Goal: Task Accomplishment & Management: Manage account settings

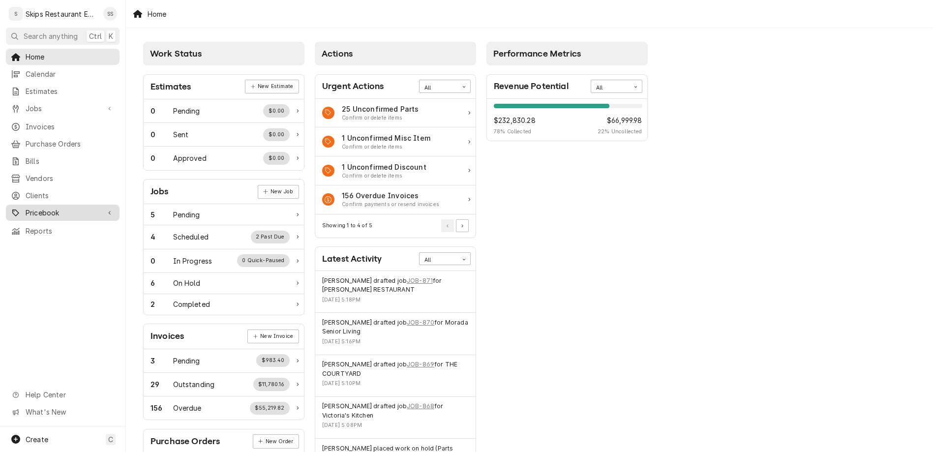
click at [29, 208] on span "Pricebook" at bounding box center [63, 213] width 74 height 10
click at [32, 242] on span "Parts & Materials" at bounding box center [70, 247] width 89 height 10
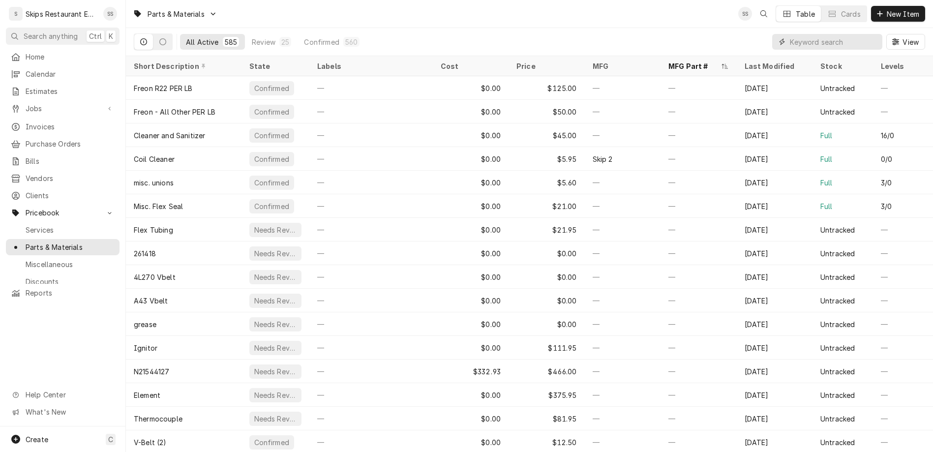
click at [855, 34] on input "Dynamic Content Wrapper" at bounding box center [834, 42] width 88 height 16
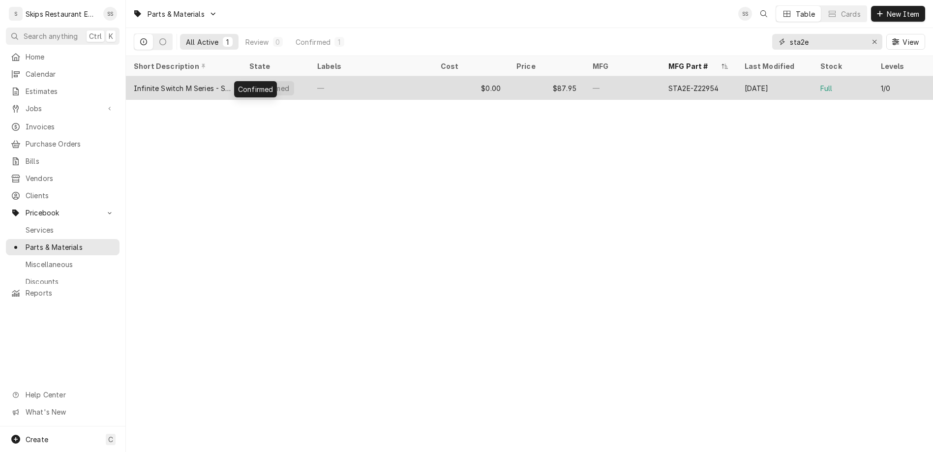
type input "sta2e"
click at [253, 83] on div "Confirmed" at bounding box center [271, 88] width 37 height 10
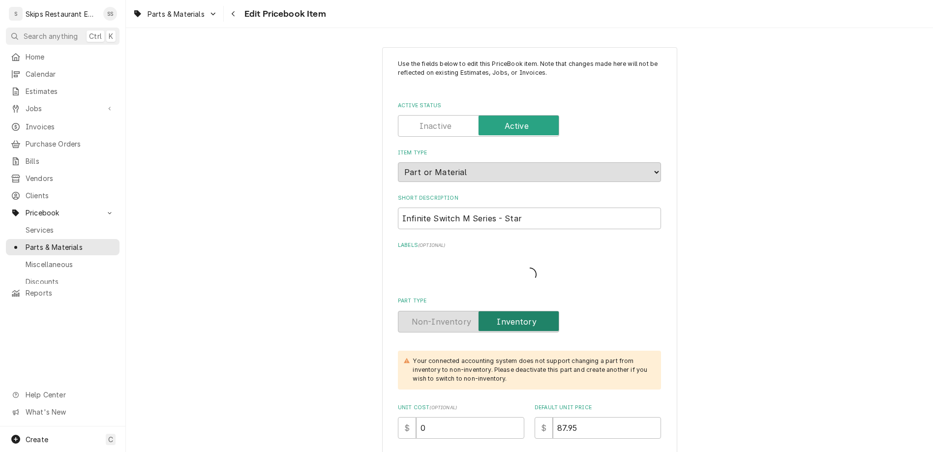
type textarea "x"
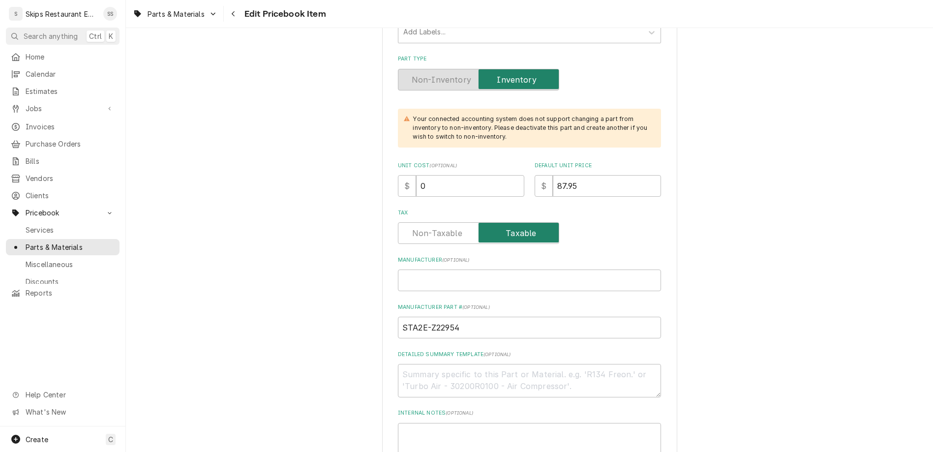
scroll to position [345, 0]
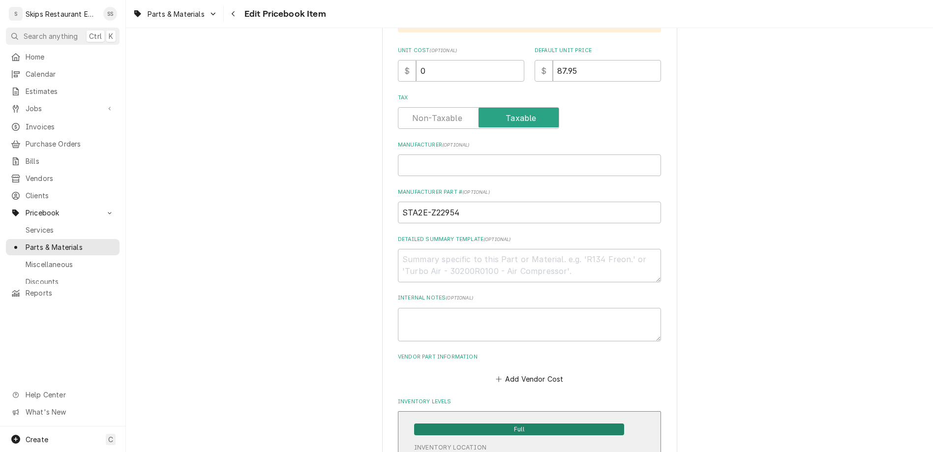
click at [458, 443] on div "Inventory Location" at bounding box center [450, 447] width 72 height 9
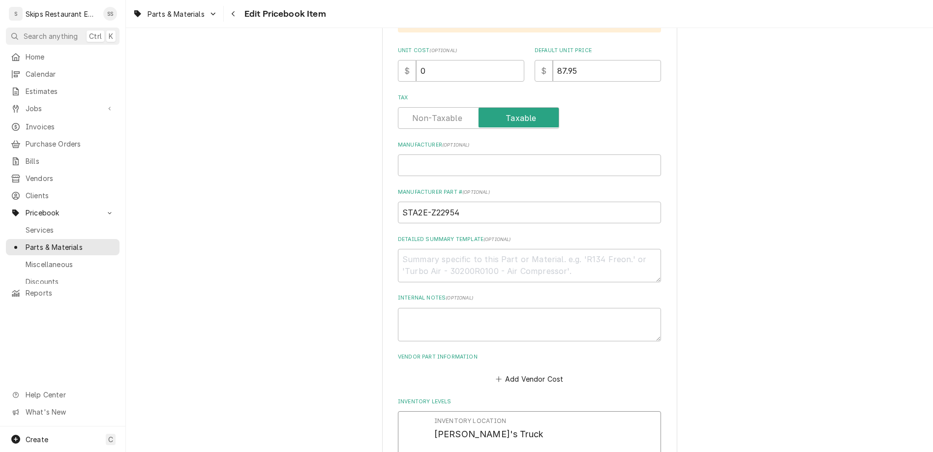
drag, startPoint x: 449, startPoint y: 290, endPoint x: 418, endPoint y: 294, distance: 31.2
type input "0"
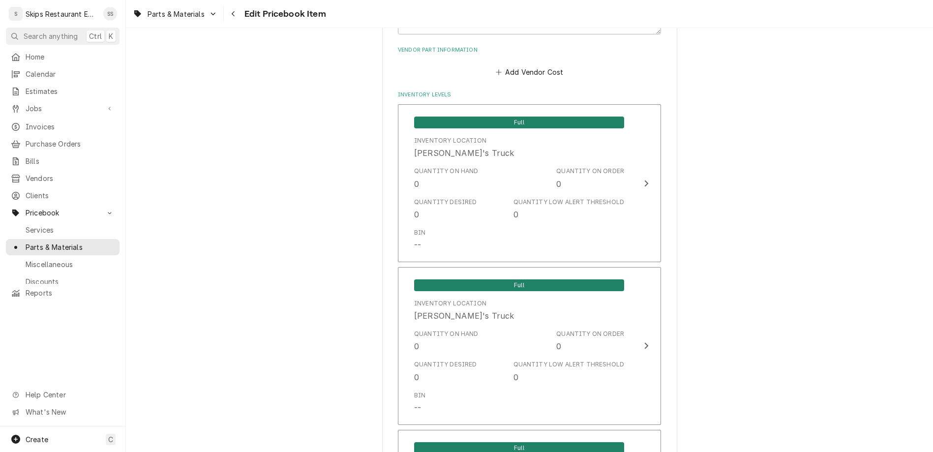
scroll to position [659, 0]
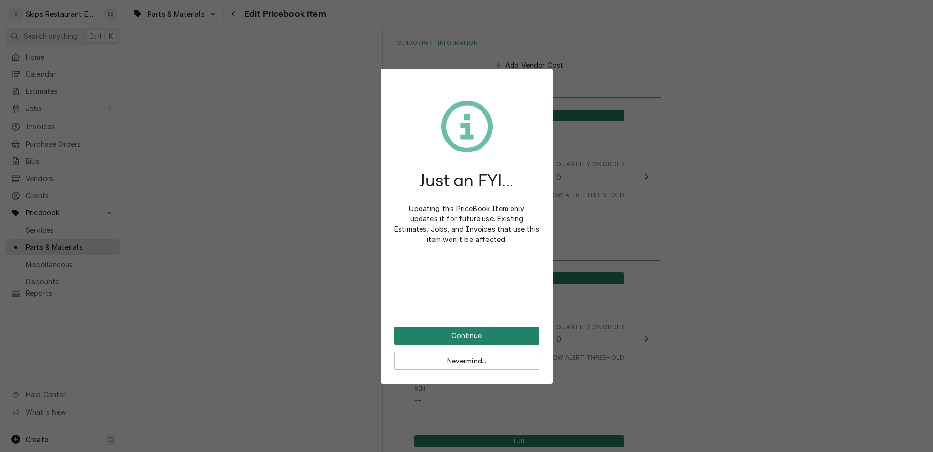
click at [458, 327] on button "Continue" at bounding box center [467, 336] width 145 height 18
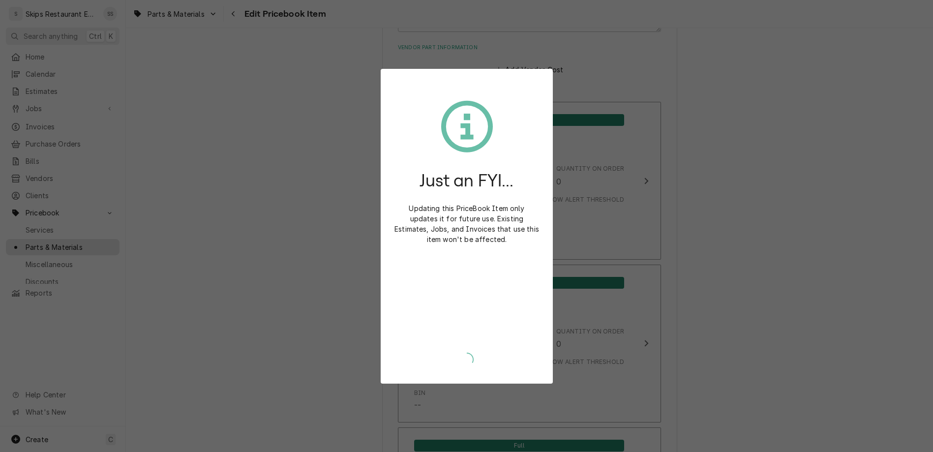
type textarea "x"
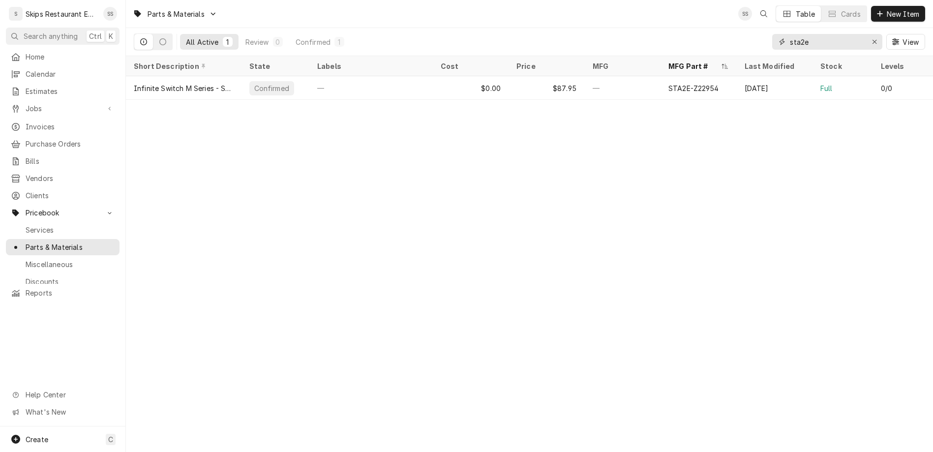
drag, startPoint x: 843, startPoint y: 30, endPoint x: 812, endPoint y: 30, distance: 31.0
click at [812, 34] on input "sta2e" at bounding box center [827, 42] width 74 height 16
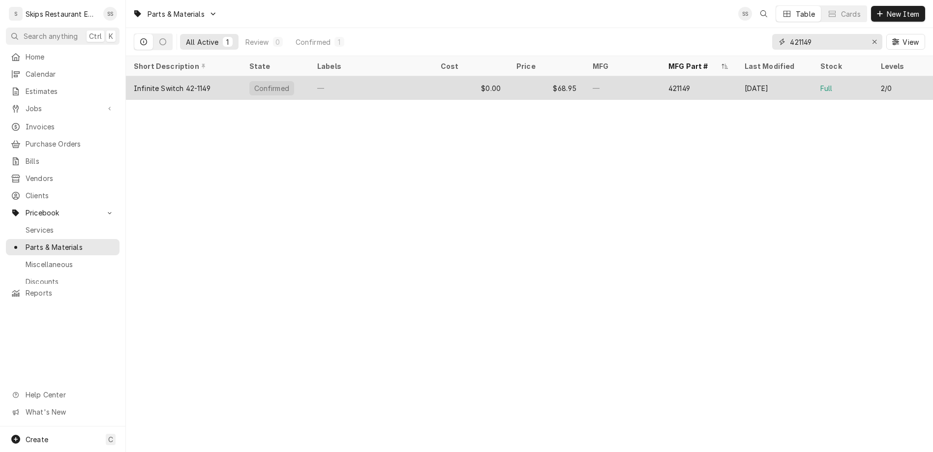
type input "421149"
click at [556, 76] on div "$68.95" at bounding box center [547, 88] width 76 height 24
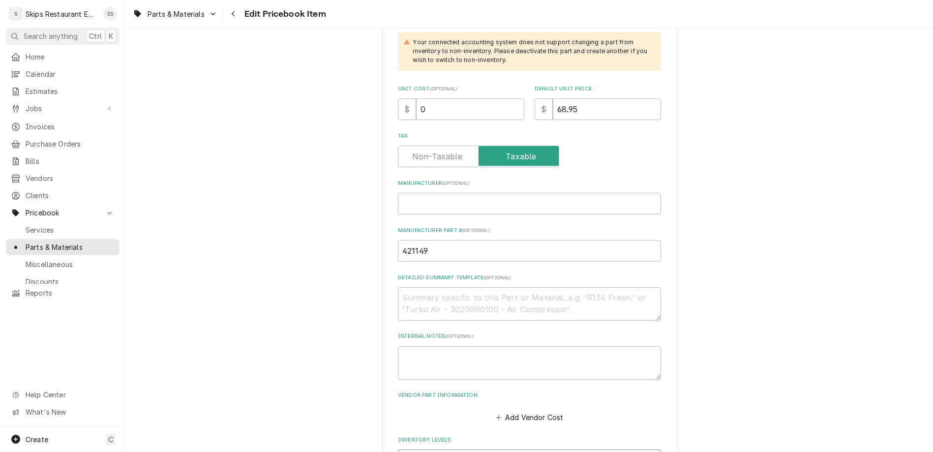
scroll to position [422, 0]
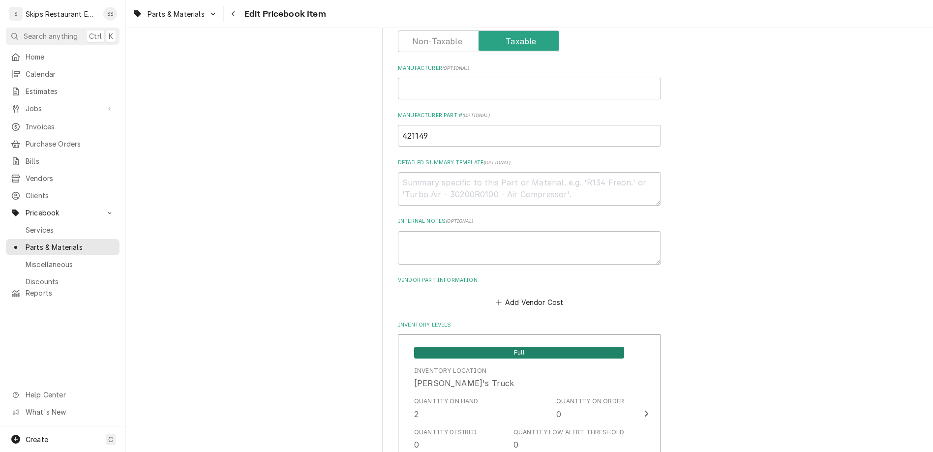
type textarea "x"
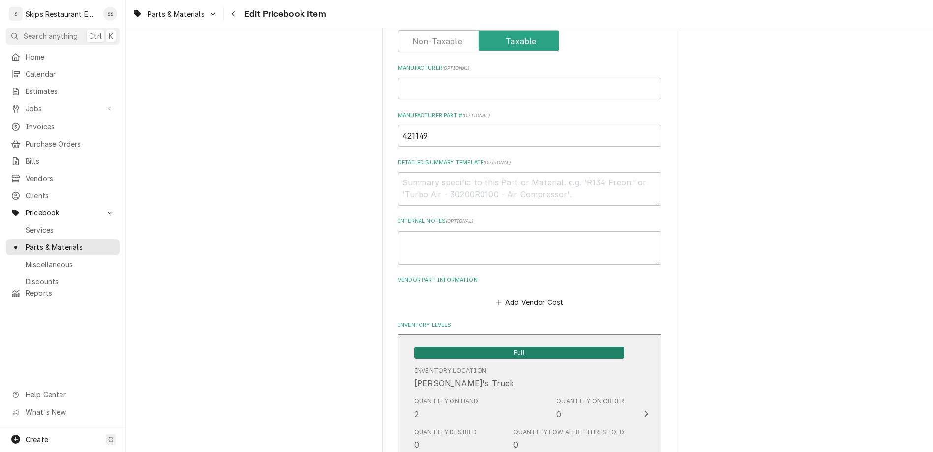
click at [473, 393] on div "Quantity on Hand 2 Quantity on Order 0" at bounding box center [519, 408] width 210 height 30
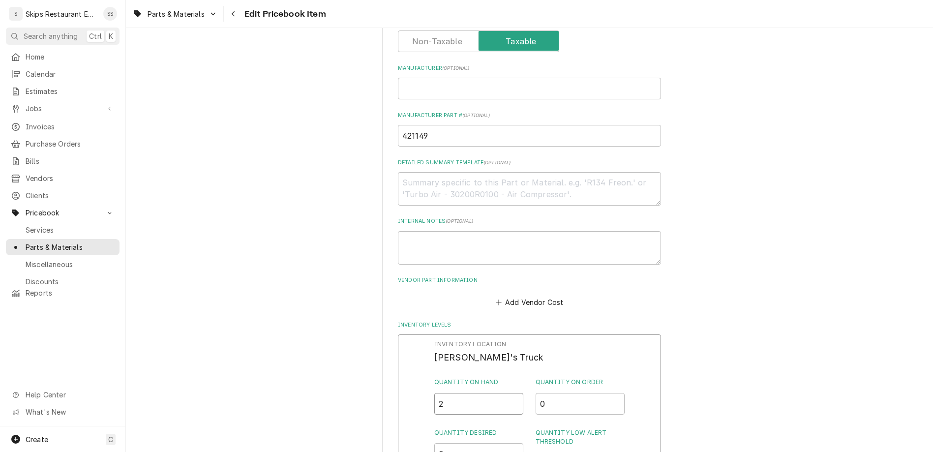
drag, startPoint x: 449, startPoint y: 213, endPoint x: 429, endPoint y: 213, distance: 19.7
click at [434, 393] on input "2" at bounding box center [479, 404] width 90 height 22
type input "3"
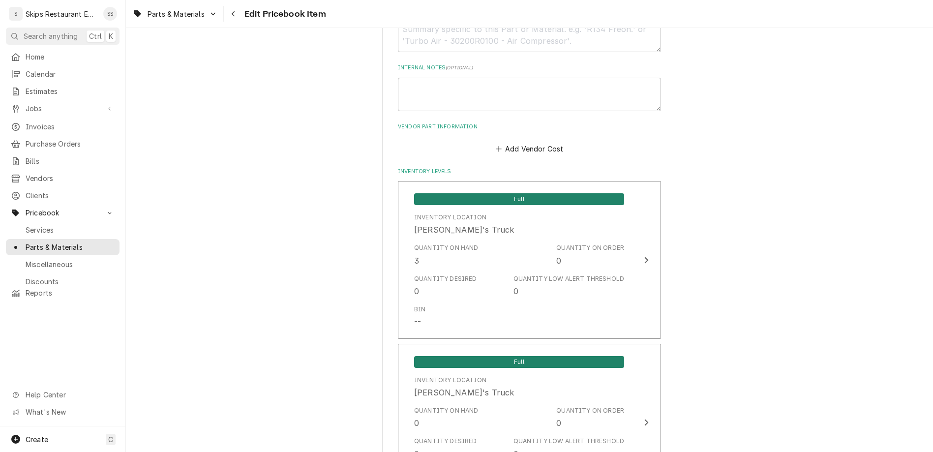
scroll to position [659, 0]
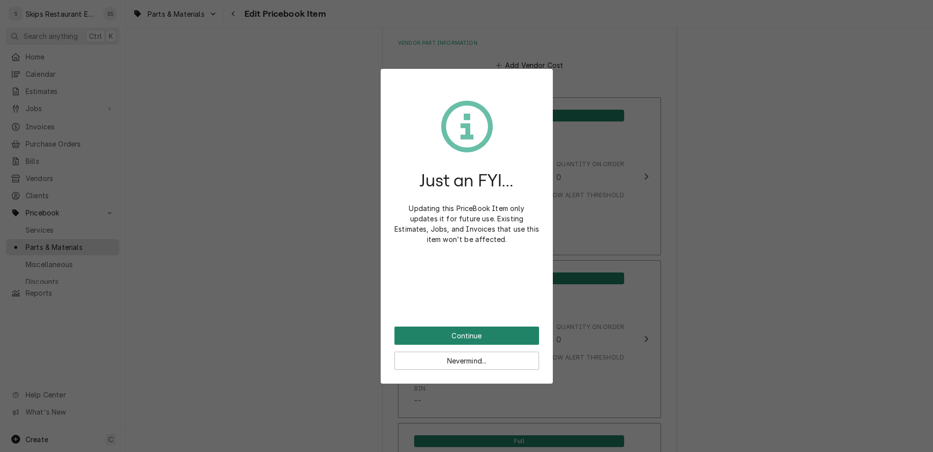
click at [469, 327] on button "Continue" at bounding box center [467, 336] width 145 height 18
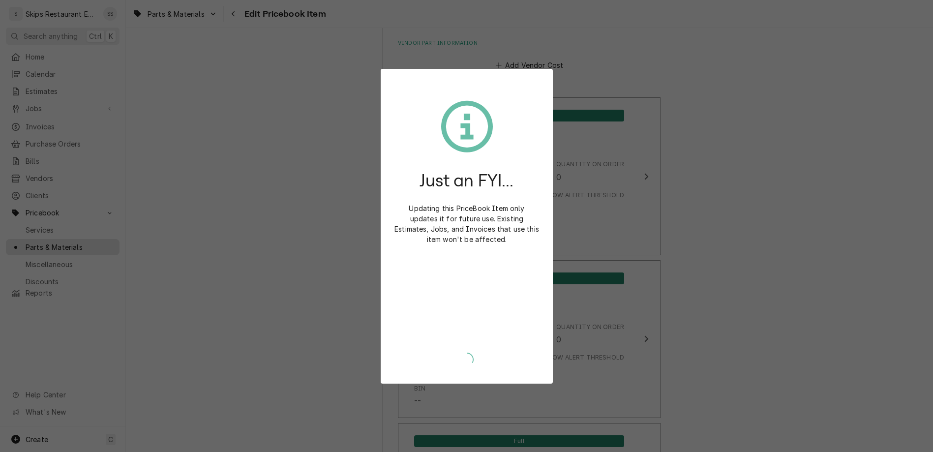
scroll to position [655, 0]
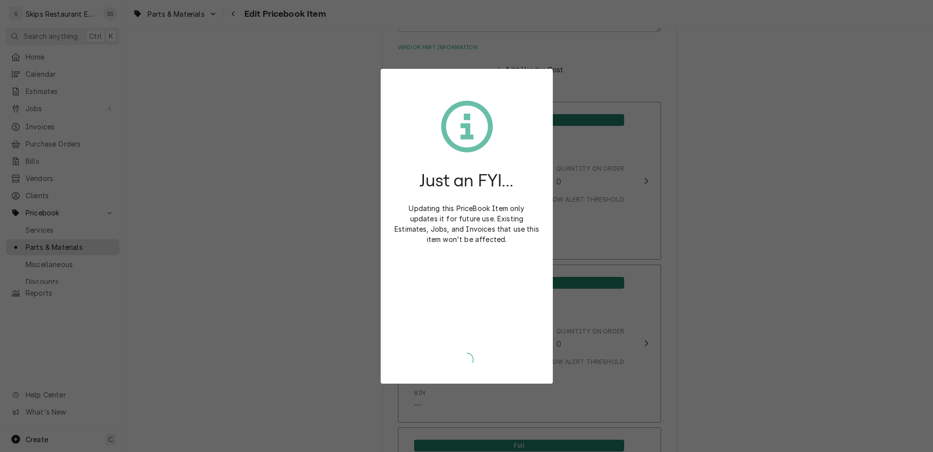
type textarea "x"
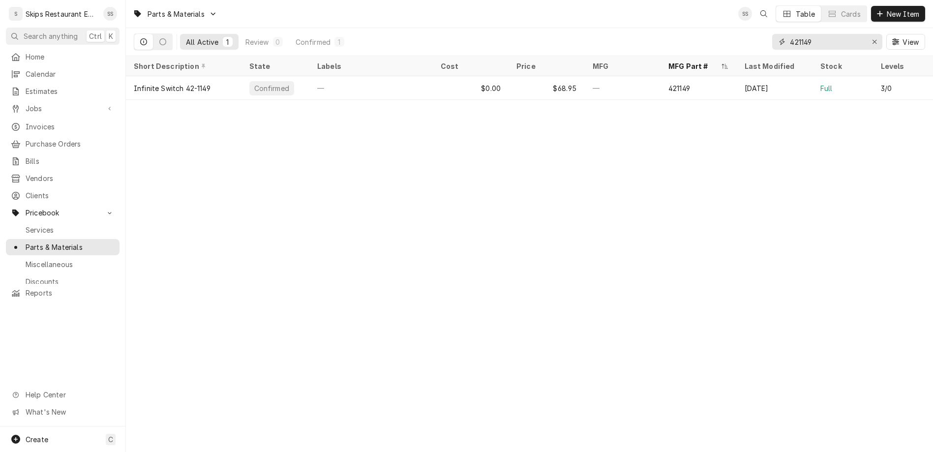
drag, startPoint x: 852, startPoint y: 30, endPoint x: 761, endPoint y: 32, distance: 90.6
click at [790, 34] on input "421149" at bounding box center [827, 42] width 74 height 16
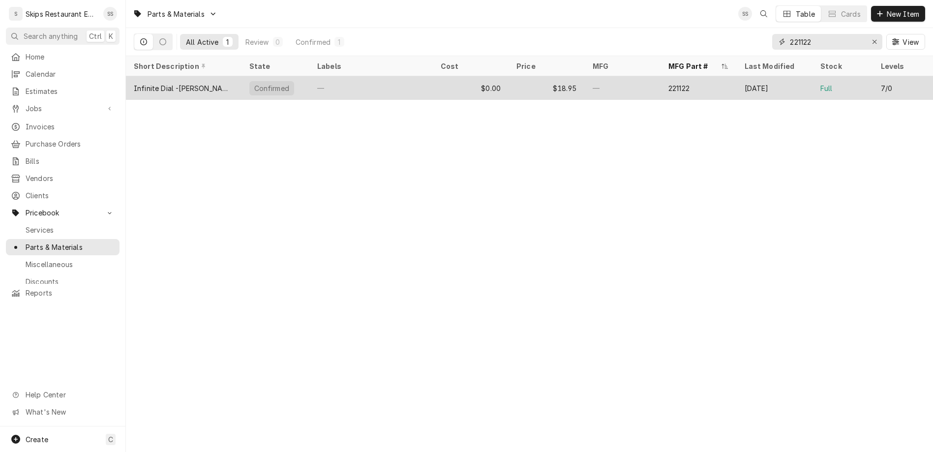
type input "221122"
click at [460, 76] on div "$0.00" at bounding box center [471, 88] width 76 height 24
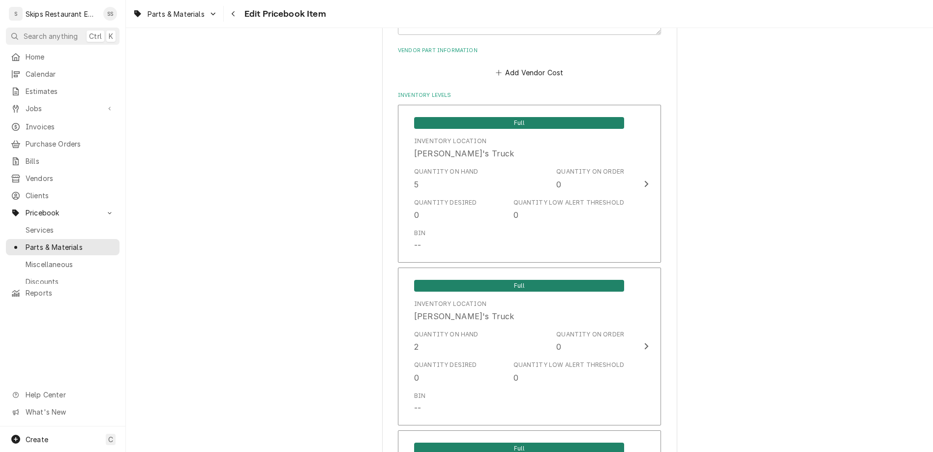
scroll to position [659, 0]
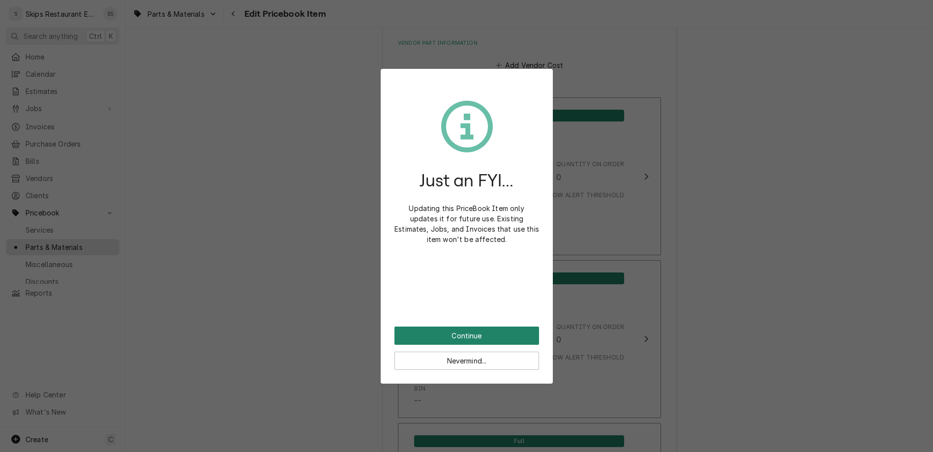
click at [460, 327] on button "Continue" at bounding box center [467, 336] width 145 height 18
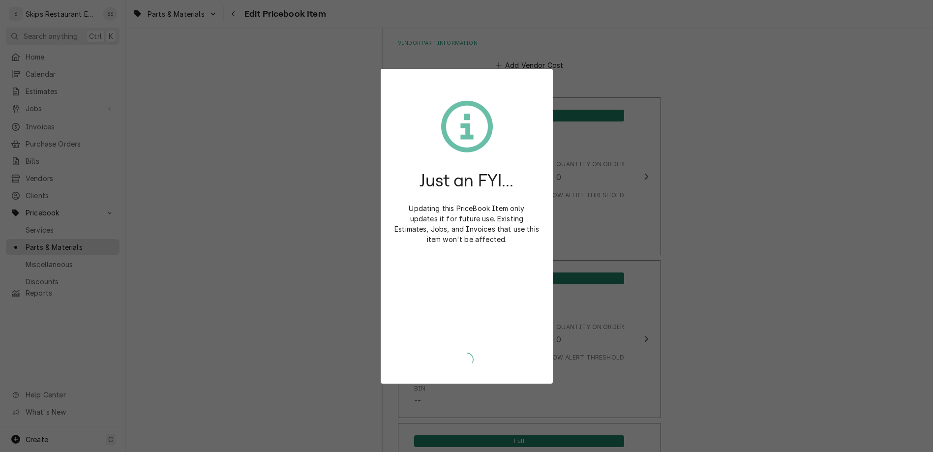
scroll to position [655, 0]
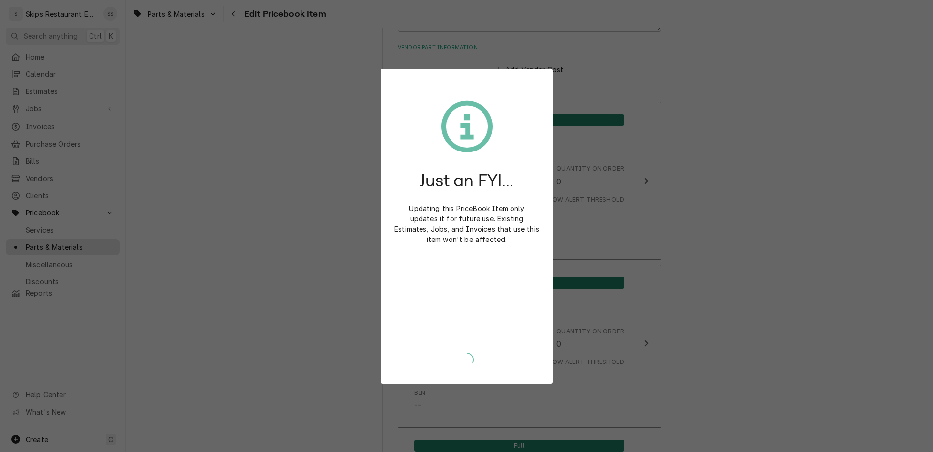
type textarea "x"
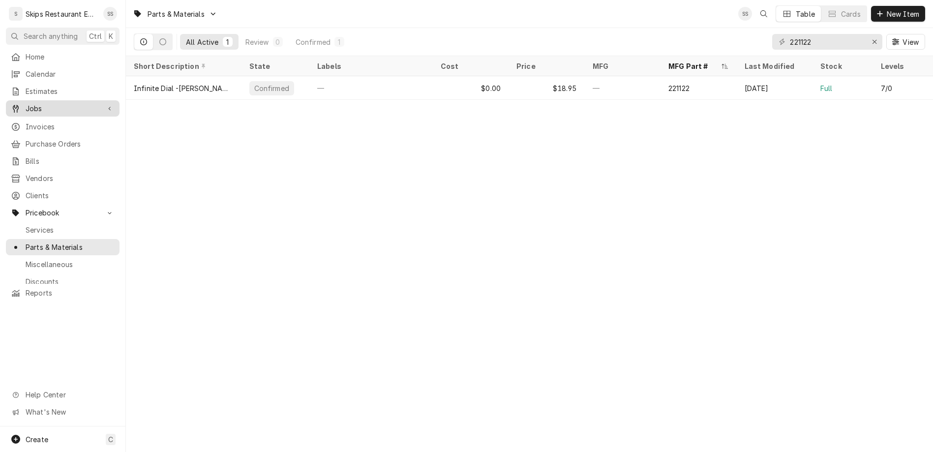
click at [18, 103] on div "Jobs" at bounding box center [55, 108] width 89 height 10
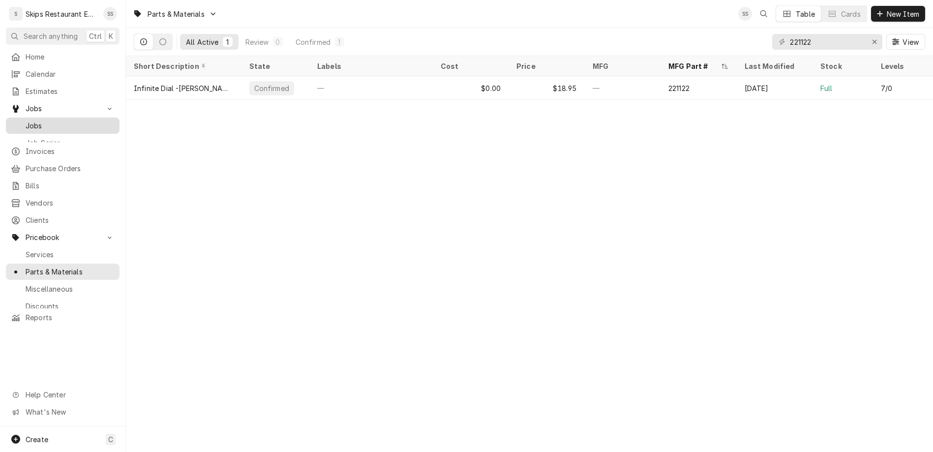
click at [21, 118] on link "Jobs" at bounding box center [63, 126] width 114 height 16
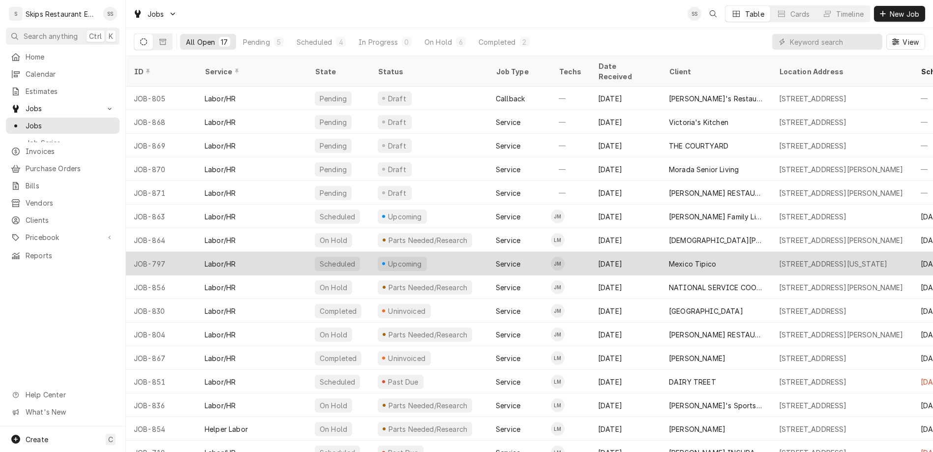
click at [669, 259] on div "Mexico Tipico" at bounding box center [692, 264] width 47 height 10
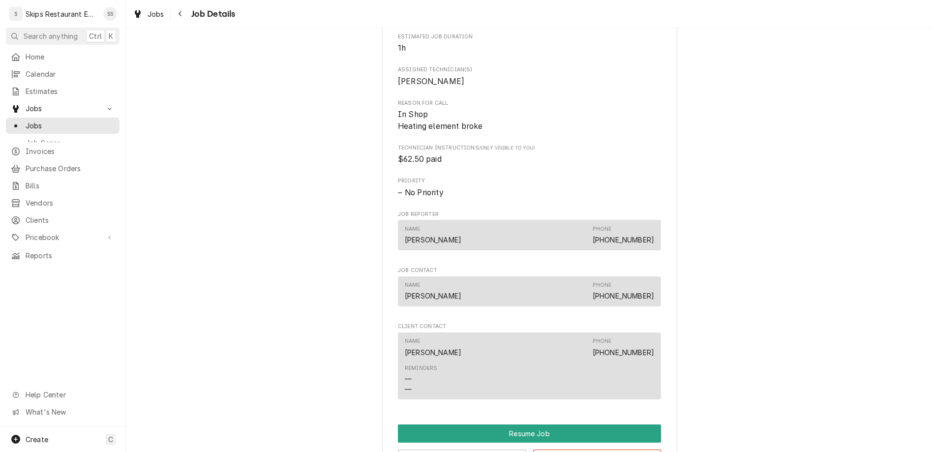
scroll to position [555, 0]
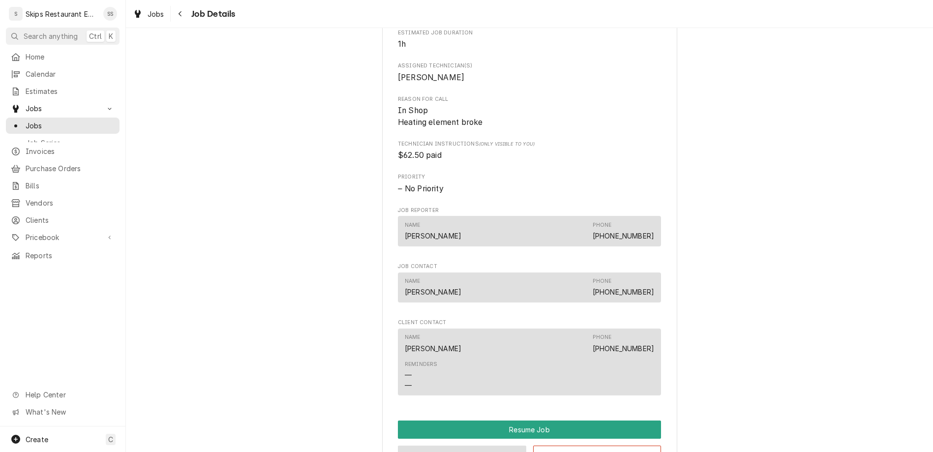
click at [457, 446] on button "Edit Job" at bounding box center [462, 455] width 128 height 18
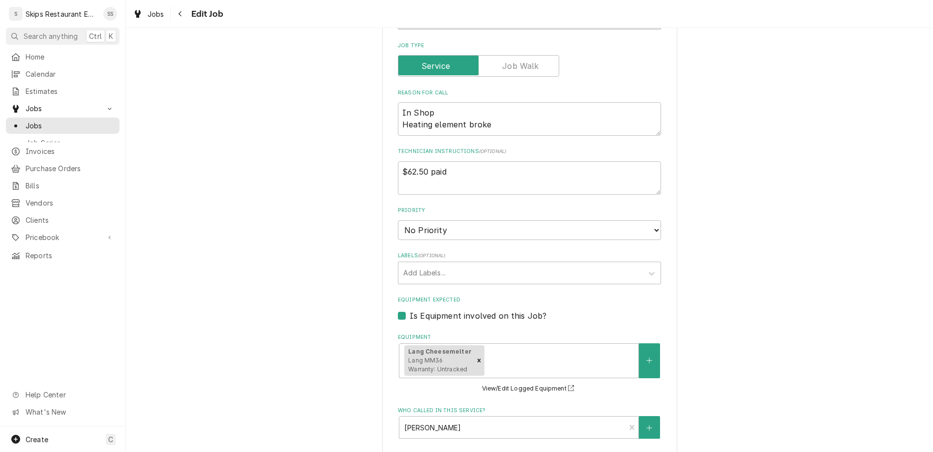
scroll to position [371, 0]
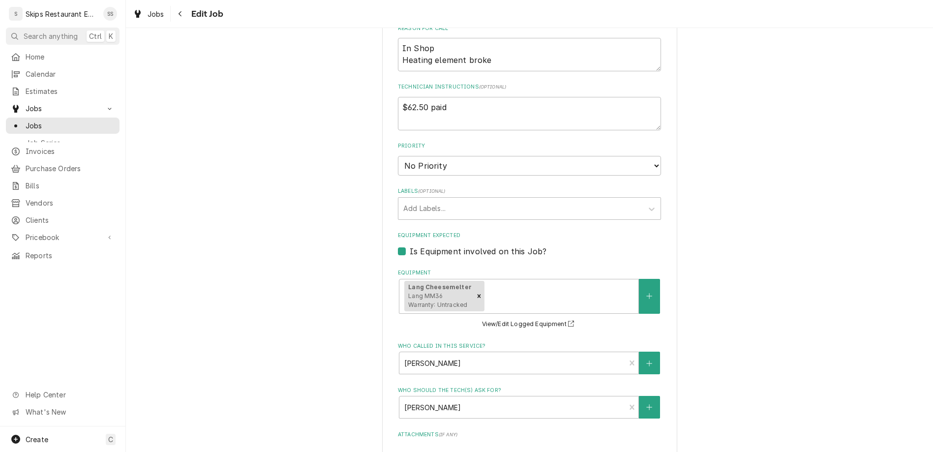
type textarea "x"
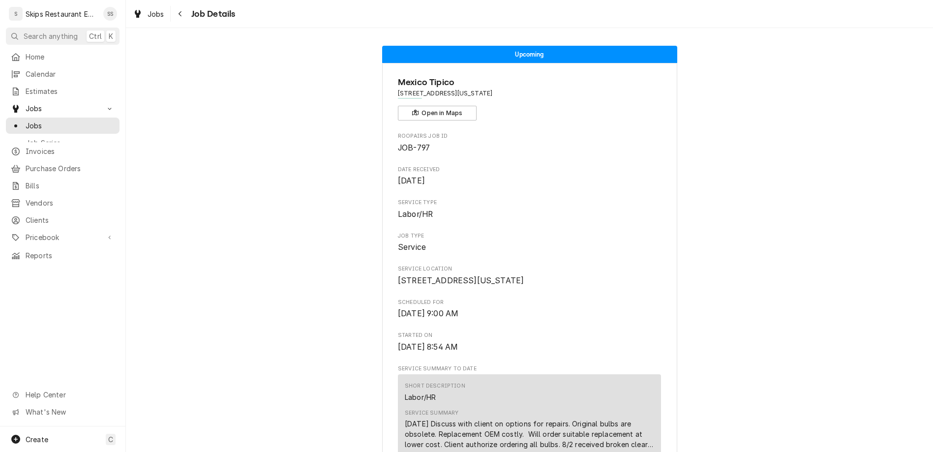
scroll to position [153, 0]
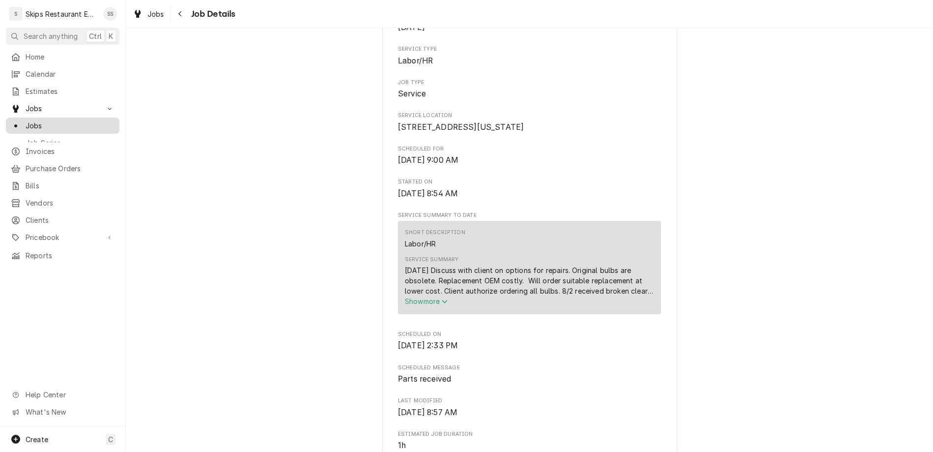
click at [26, 121] on span "Jobs" at bounding box center [70, 126] width 89 height 10
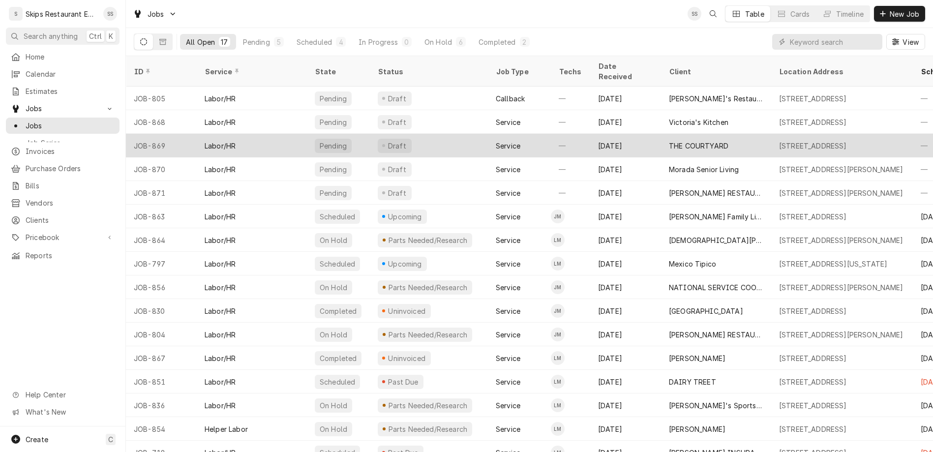
click at [663, 134] on div "THE COURTYARD" at bounding box center [716, 146] width 110 height 24
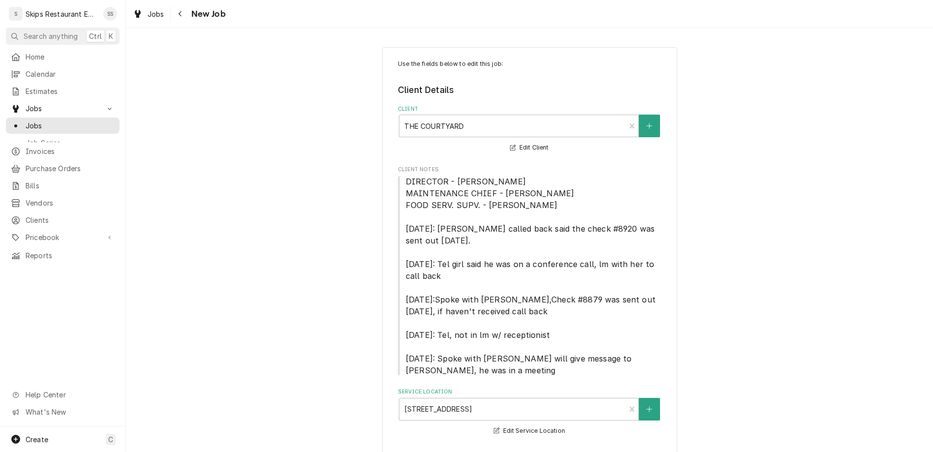
type textarea "x"
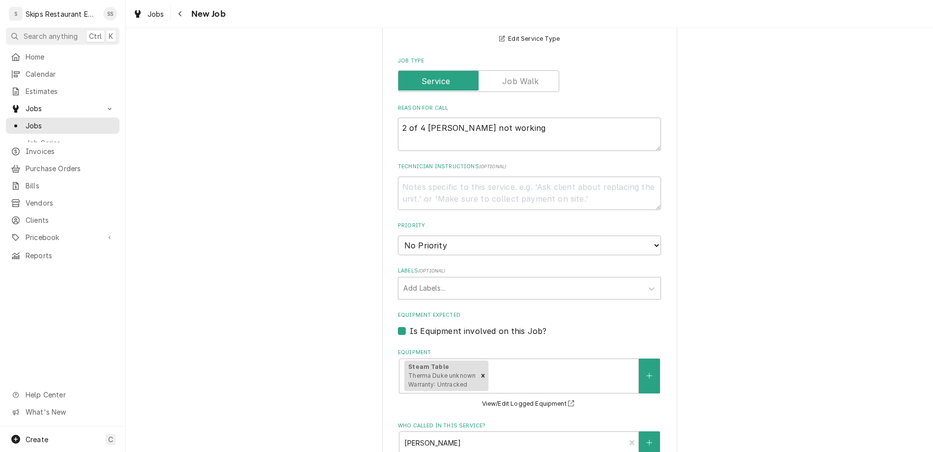
scroll to position [603, 0]
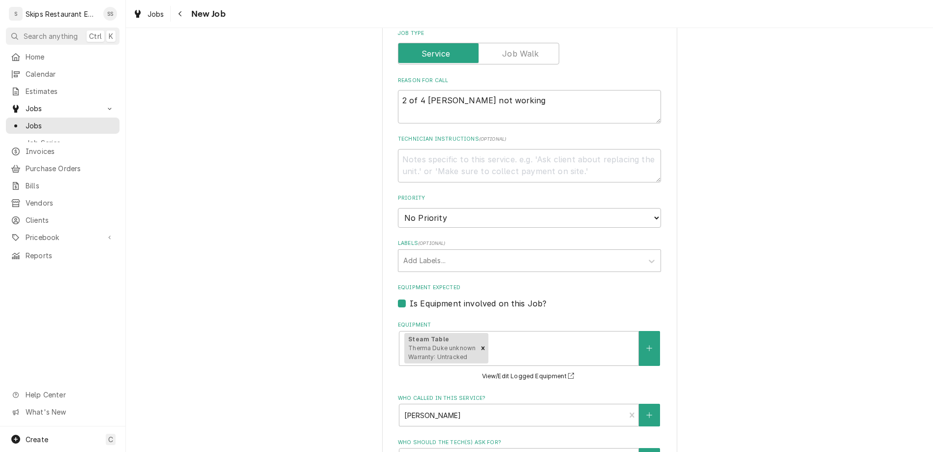
type input "[DATE]"
type textarea "x"
select select "09:15:00"
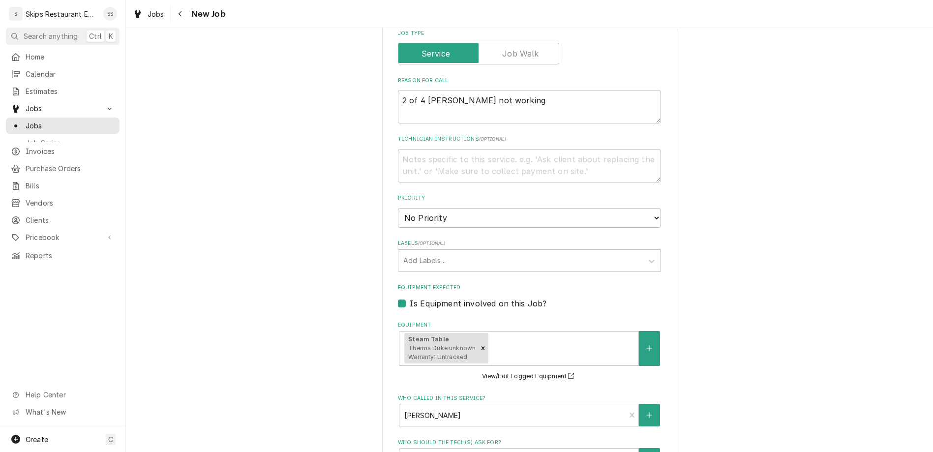
click option "9:15 AM" at bounding box center [0, 0] width 0 height 0
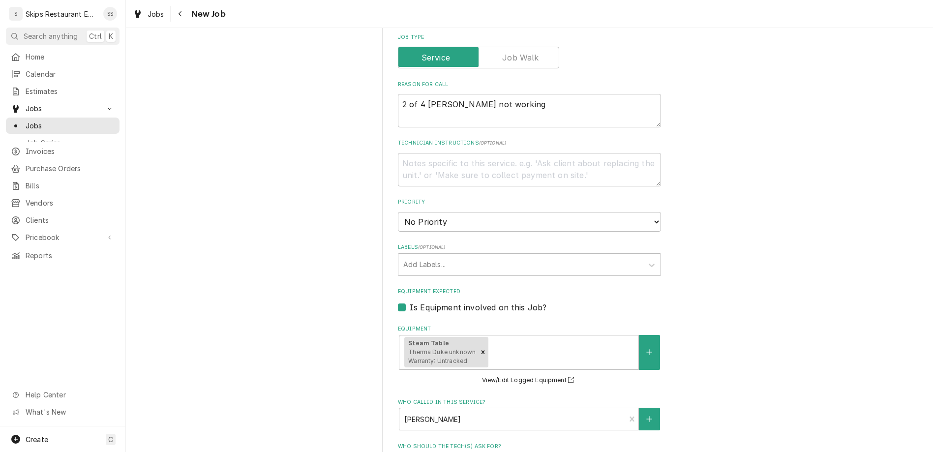
type textarea "x"
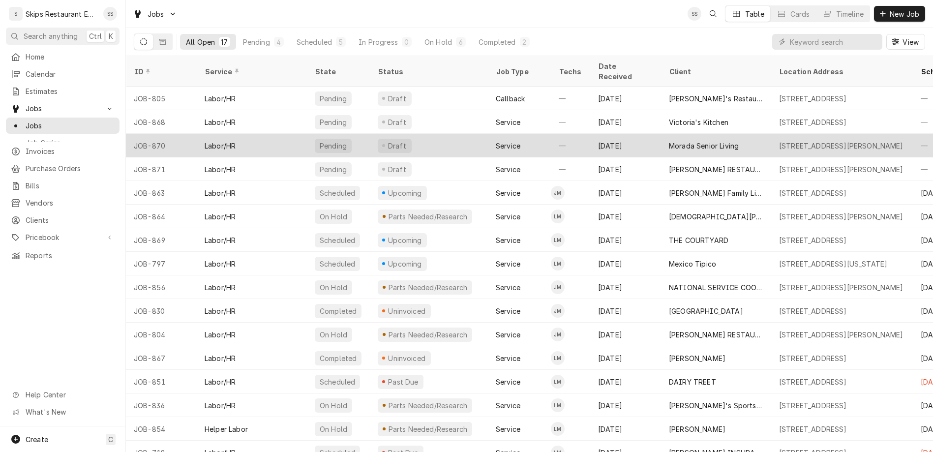
click at [669, 141] on div "Morada Senior Living" at bounding box center [704, 146] width 70 height 10
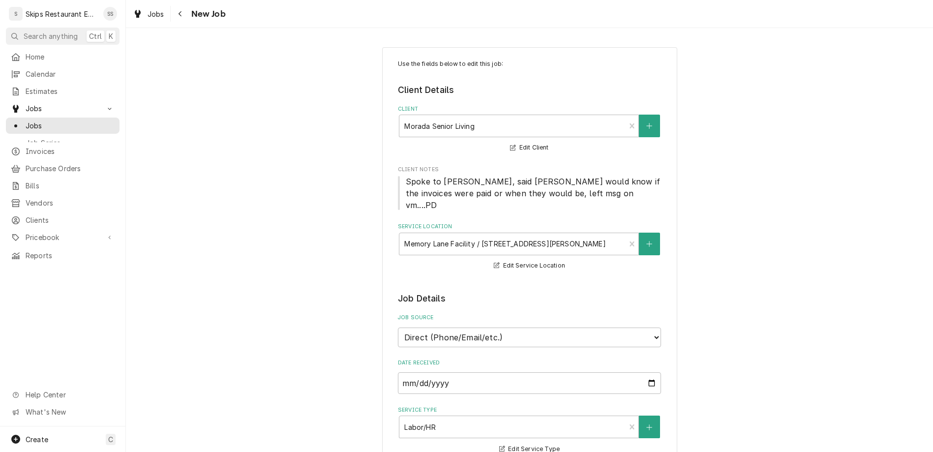
type textarea "x"
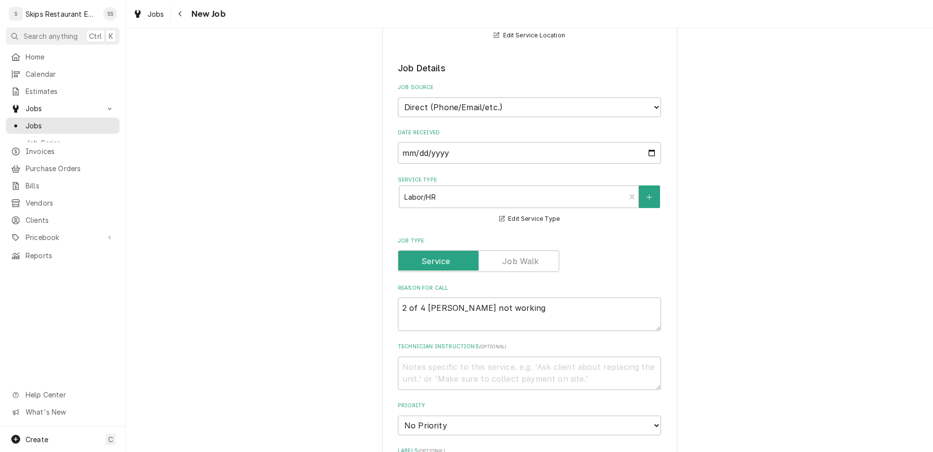
scroll to position [384, 0]
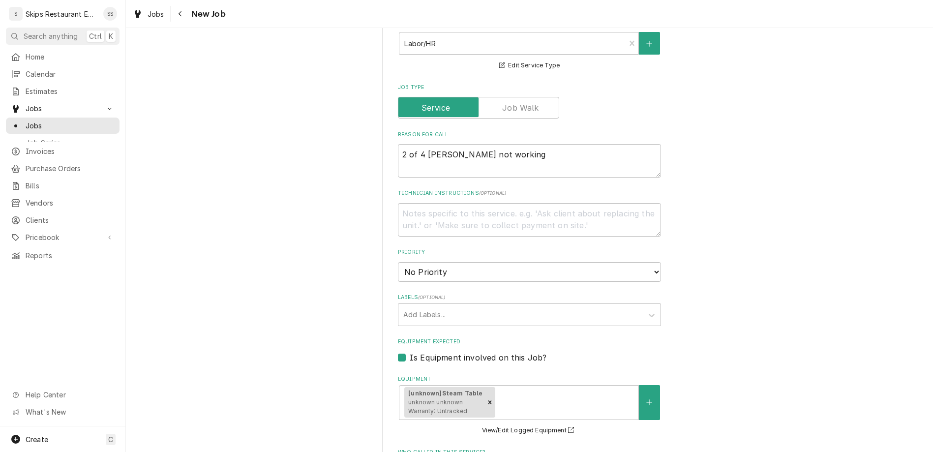
type input "2025-08-26"
type textarea "x"
select select "13:00:00"
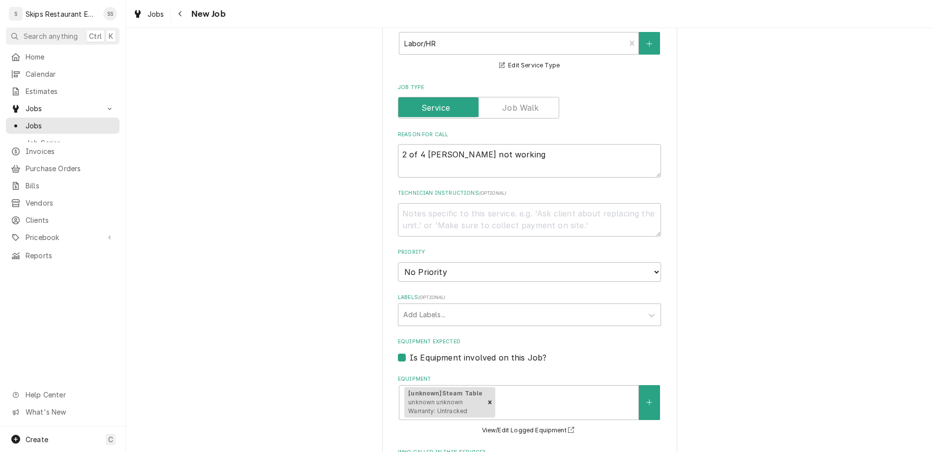
click option "1:00 PM" at bounding box center [0, 0] width 0 height 0
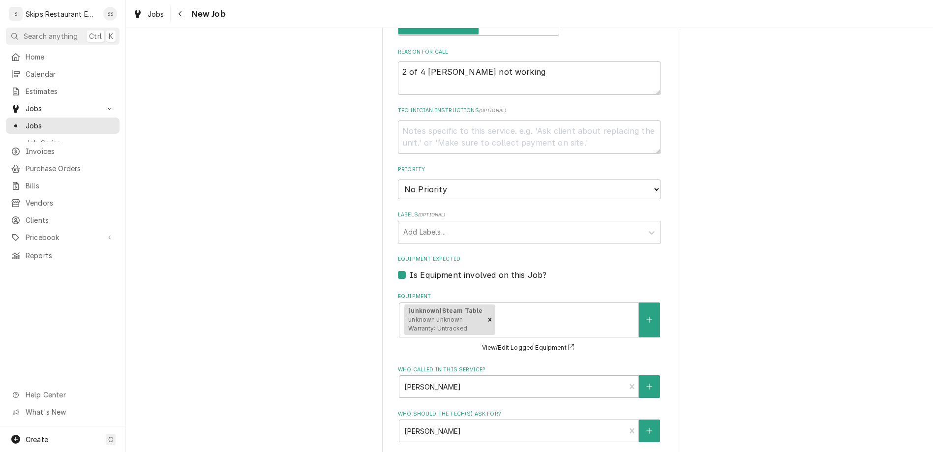
type textarea "x"
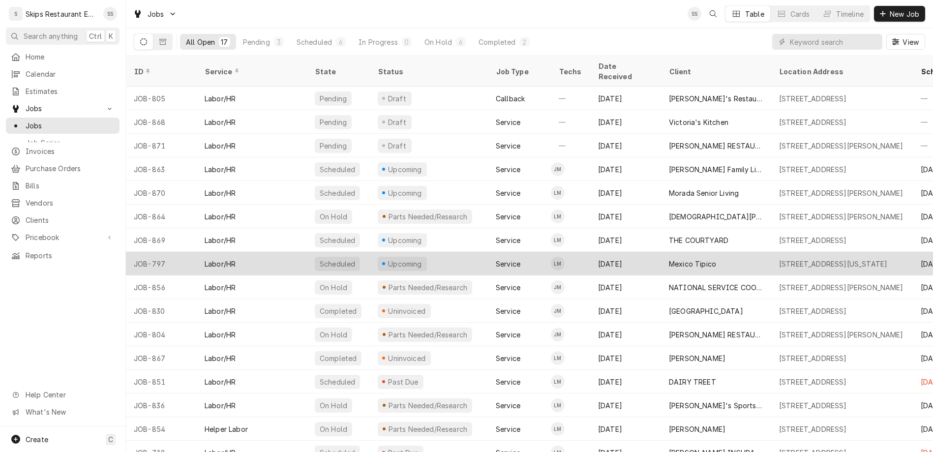
click at [669, 259] on div "Mexico Tipico" at bounding box center [692, 264] width 47 height 10
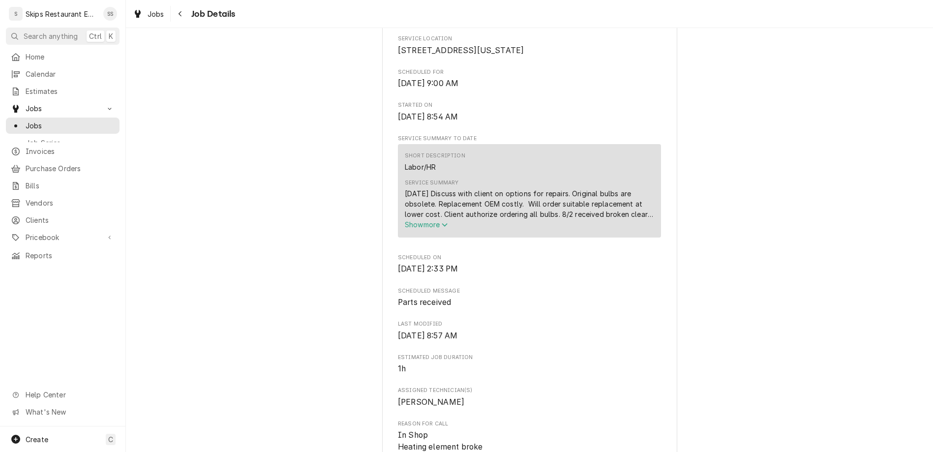
scroll to position [460, 0]
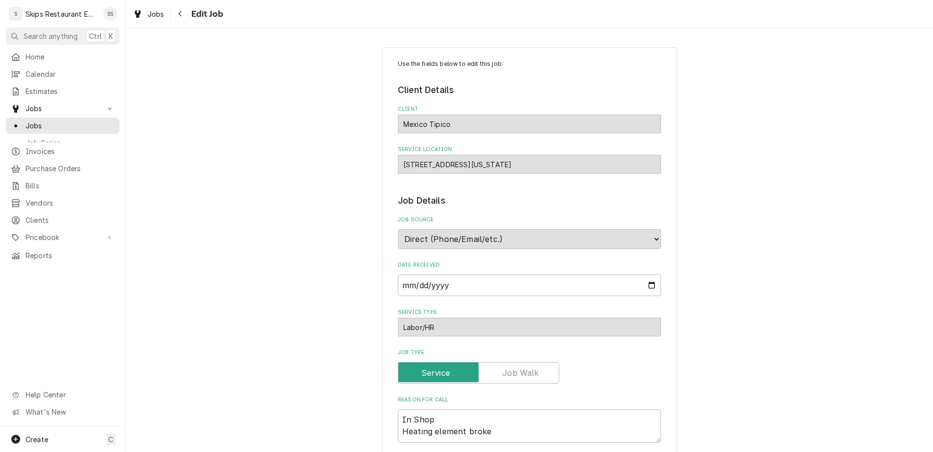
type textarea "x"
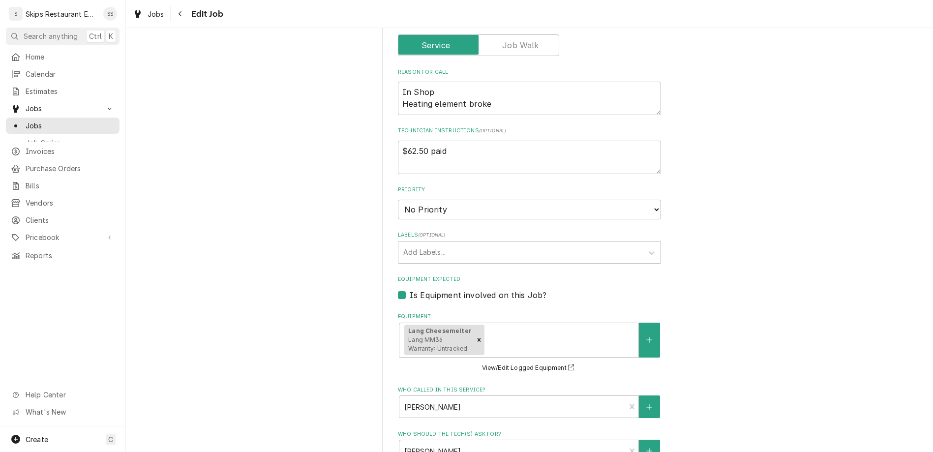
scroll to position [371, 0]
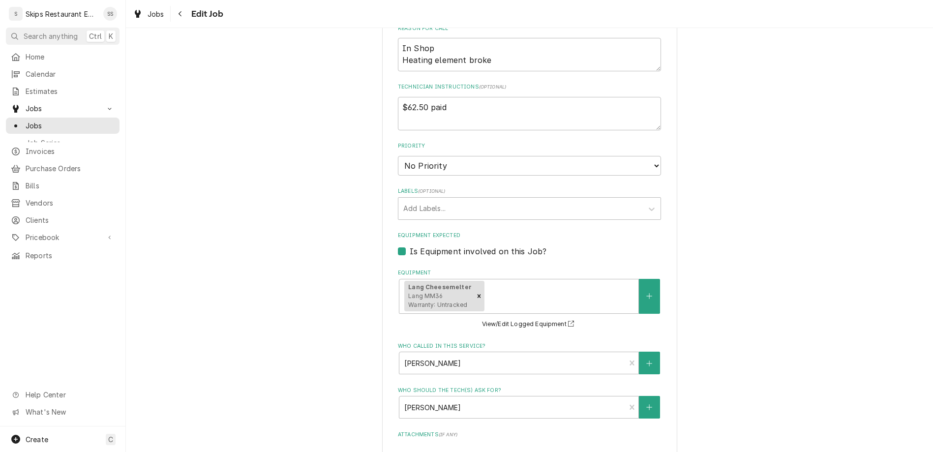
select select "10:30:00"
click option "10:30 AM" at bounding box center [0, 0] width 0 height 0
type textarea "x"
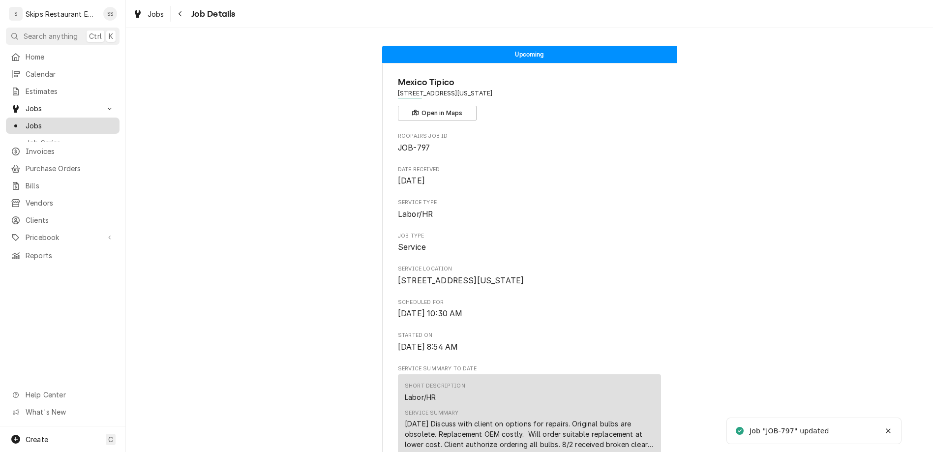
click at [26, 121] on span "Jobs" at bounding box center [70, 126] width 89 height 10
